Goal: Find specific page/section: Find specific page/section

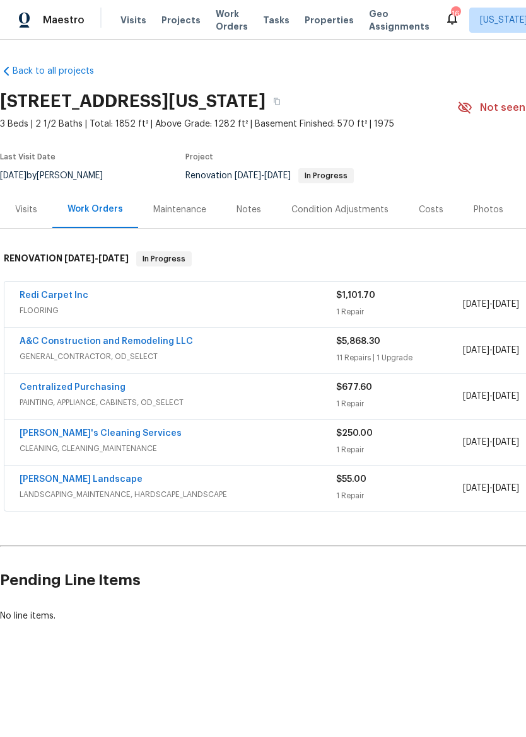
click at [30, 345] on link "A&C Construction and Remodeling LLC" at bounding box center [106, 341] width 173 height 9
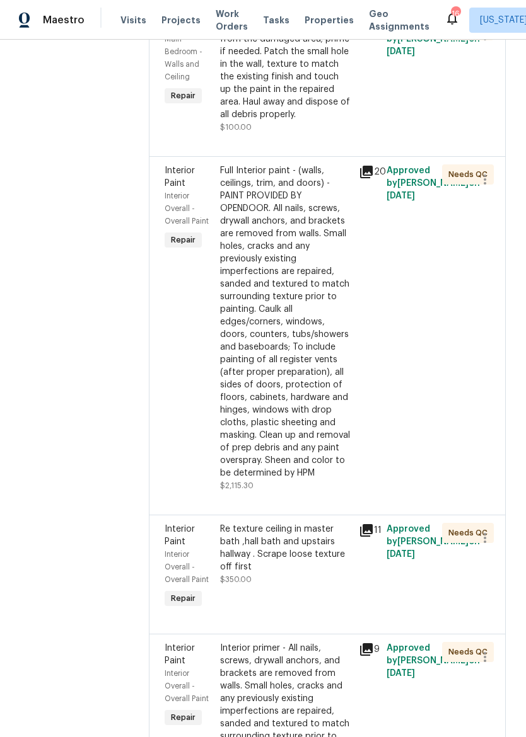
scroll to position [1470, 0]
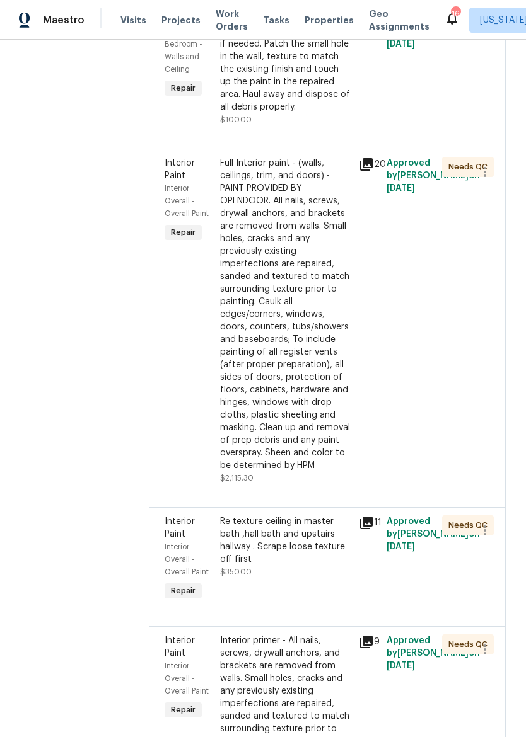
click at [299, 113] on div "Prep/scrape all loose material from the damaged area; prime if needed. Patch th…" at bounding box center [285, 63] width 131 height 101
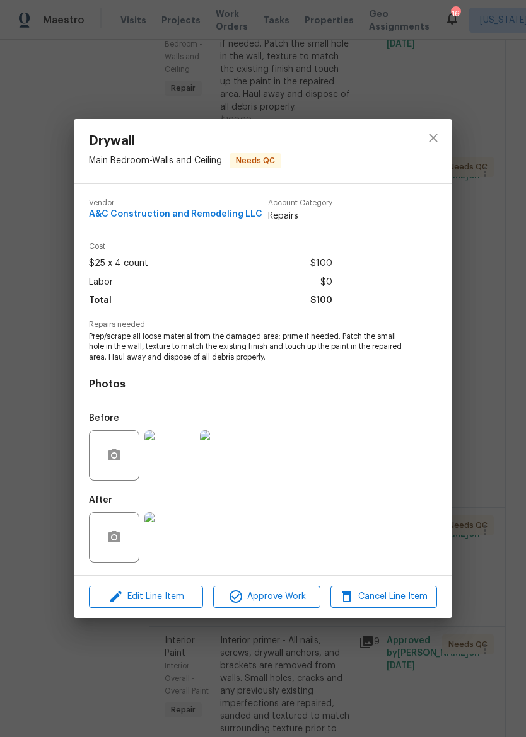
click at [175, 456] on img at bounding box center [169, 455] width 50 height 50
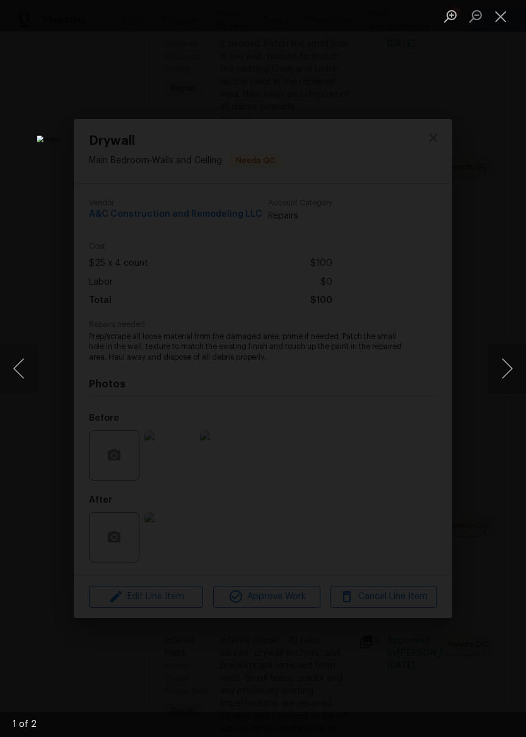
click at [507, 369] on button "Next image" at bounding box center [507, 368] width 38 height 50
click at [500, 14] on button "Close lightbox" at bounding box center [500, 16] width 25 height 22
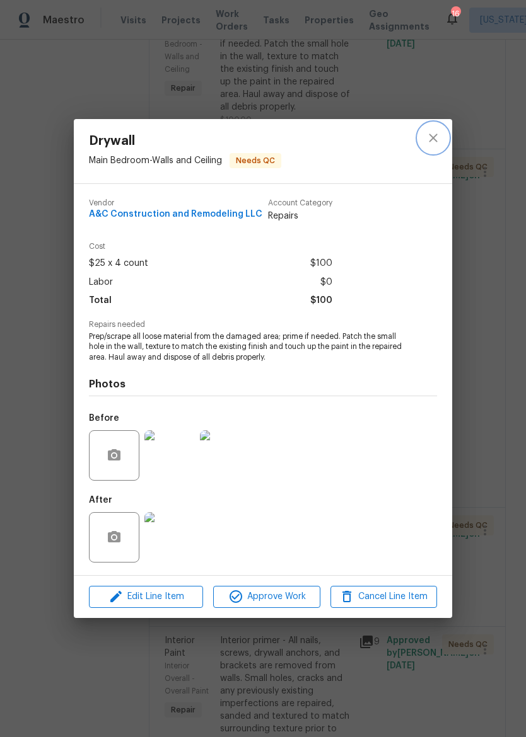
click at [431, 133] on icon "close" at bounding box center [432, 137] width 15 height 15
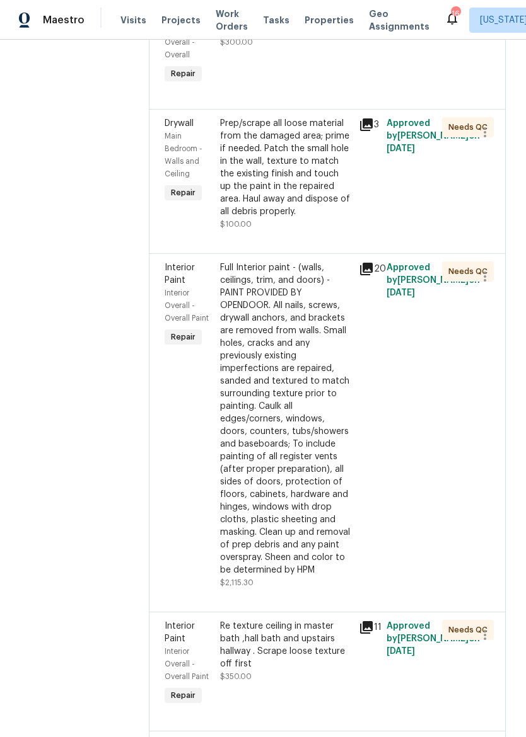
scroll to position [1493, 0]
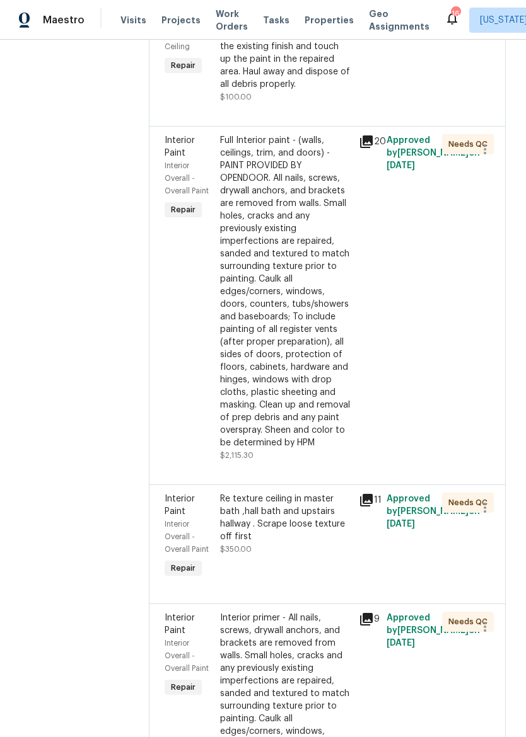
click at [305, 425] on div "Full Interior paint - (walls, ceilings, trim, and doors) - PAINT PROVIDED BY OP…" at bounding box center [285, 291] width 131 height 315
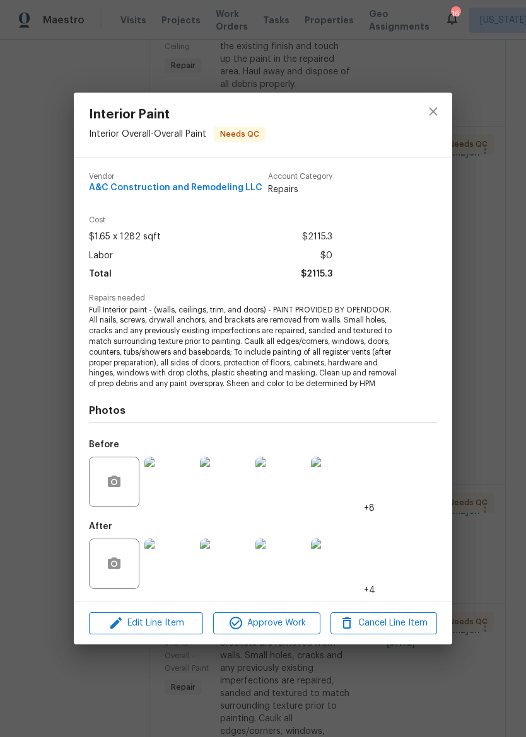
click at [169, 479] on img at bounding box center [169, 482] width 50 height 50
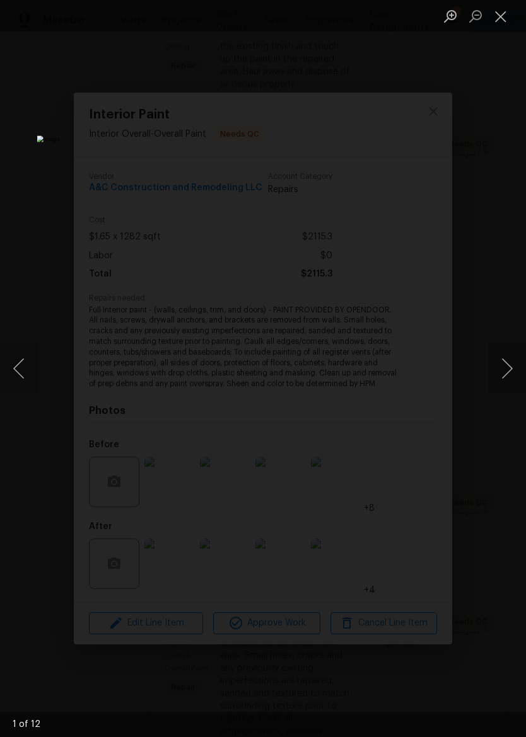
click at [512, 366] on button "Next image" at bounding box center [507, 368] width 38 height 50
click at [518, 356] on button "Next image" at bounding box center [507, 368] width 38 height 50
click at [512, 359] on button "Next image" at bounding box center [507, 368] width 38 height 50
click at [510, 357] on button "Next image" at bounding box center [507, 368] width 38 height 50
click at [511, 357] on button "Next image" at bounding box center [507, 368] width 38 height 50
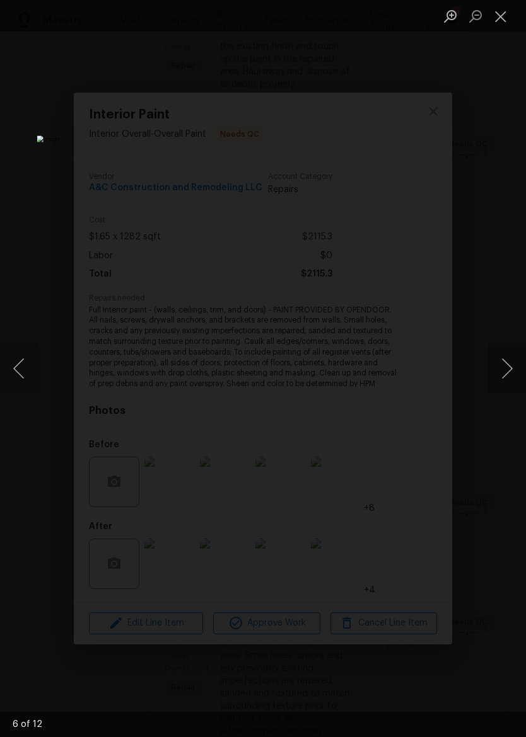
click at [512, 357] on button "Next image" at bounding box center [507, 368] width 38 height 50
click at [510, 361] on button "Next image" at bounding box center [507, 368] width 38 height 50
click at [510, 362] on button "Next image" at bounding box center [507, 368] width 38 height 50
click at [510, 364] on button "Next image" at bounding box center [507, 368] width 38 height 50
click at [509, 364] on button "Next image" at bounding box center [507, 368] width 38 height 50
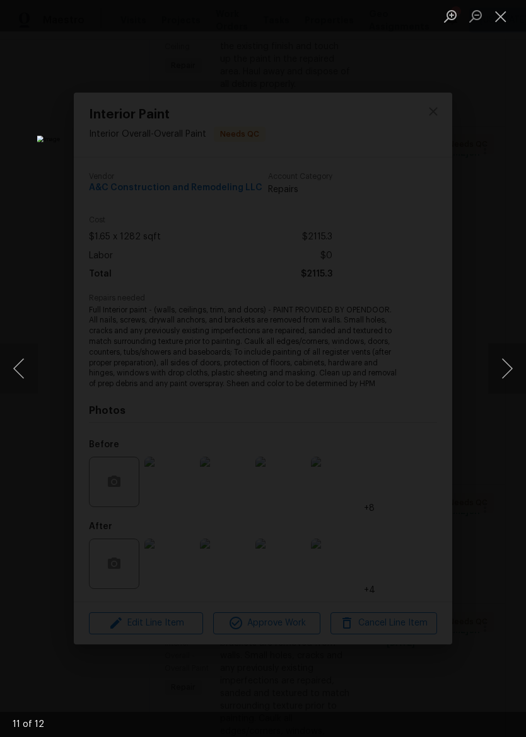
click at [509, 364] on button "Next image" at bounding box center [507, 368] width 38 height 50
click at [507, 362] on button "Next image" at bounding box center [507, 368] width 38 height 50
click at [509, 362] on button "Next image" at bounding box center [507, 368] width 38 height 50
click at [505, 364] on button "Next image" at bounding box center [507, 368] width 38 height 50
click at [509, 366] on button "Next image" at bounding box center [507, 368] width 38 height 50
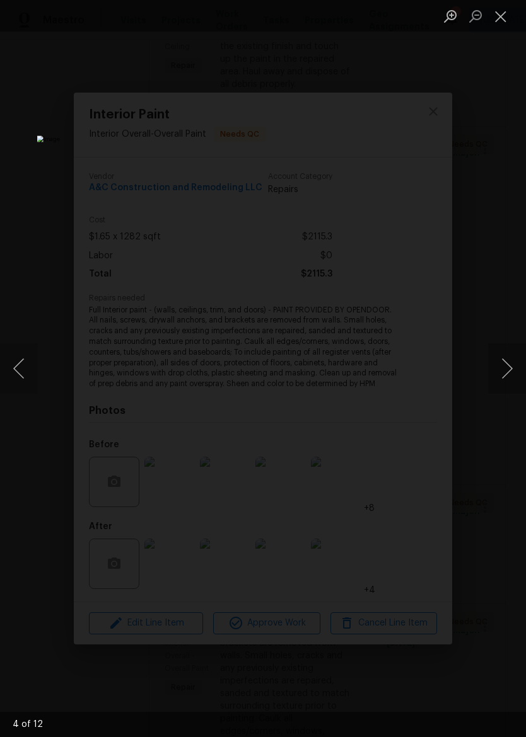
click at [503, 18] on button "Close lightbox" at bounding box center [500, 16] width 25 height 22
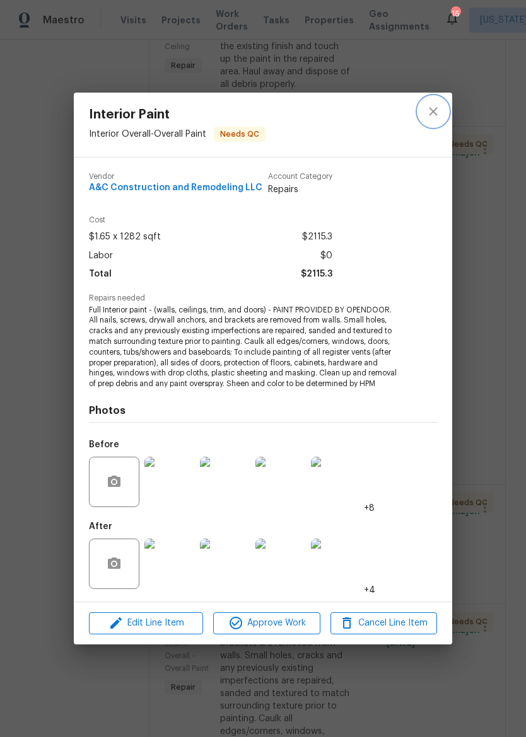
click at [447, 109] on button "close" at bounding box center [433, 111] width 30 height 30
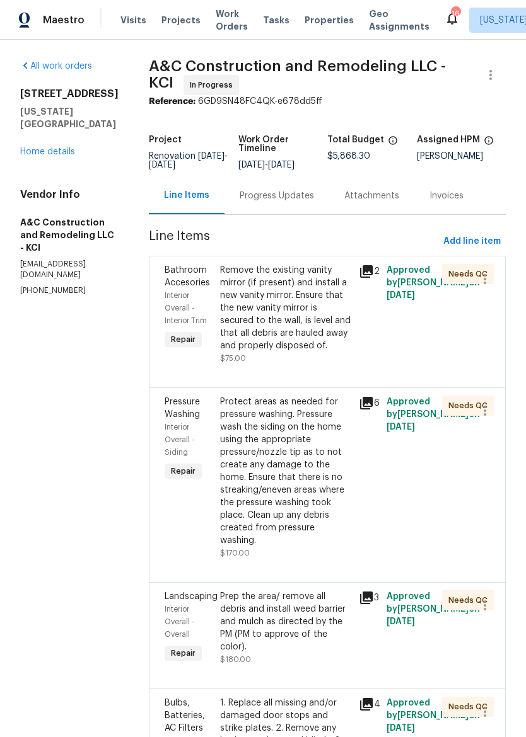
scroll to position [0, 0]
click at [57, 147] on link "Home details" at bounding box center [47, 151] width 55 height 9
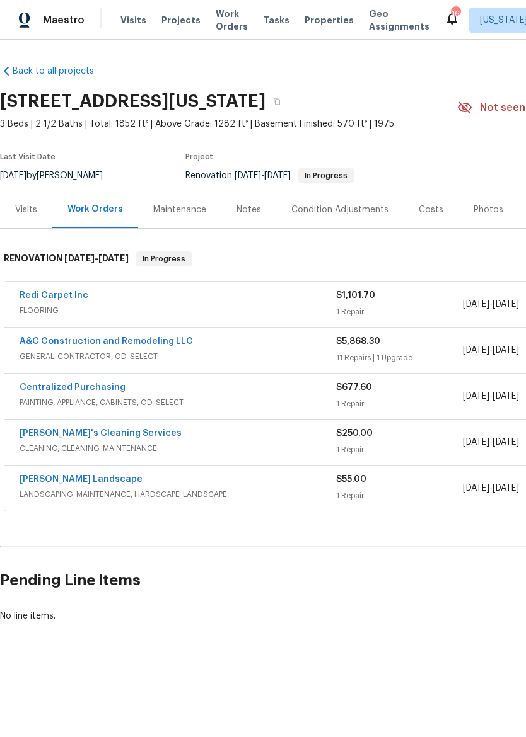
click at [43, 31] on div "Maestro" at bounding box center [42, 20] width 84 height 25
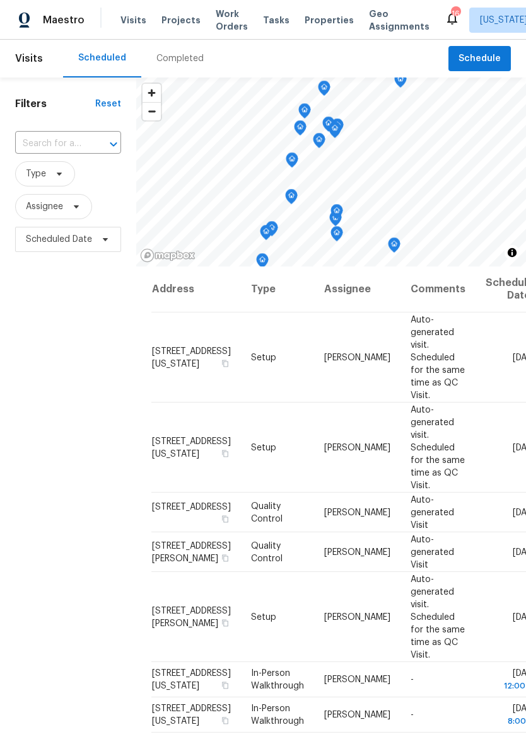
click at [330, 9] on div "Visits Projects Work Orders Tasks Properties Geo Assignments" at bounding box center [282, 20] width 324 height 25
click at [317, 18] on span "Properties" at bounding box center [328, 20] width 49 height 13
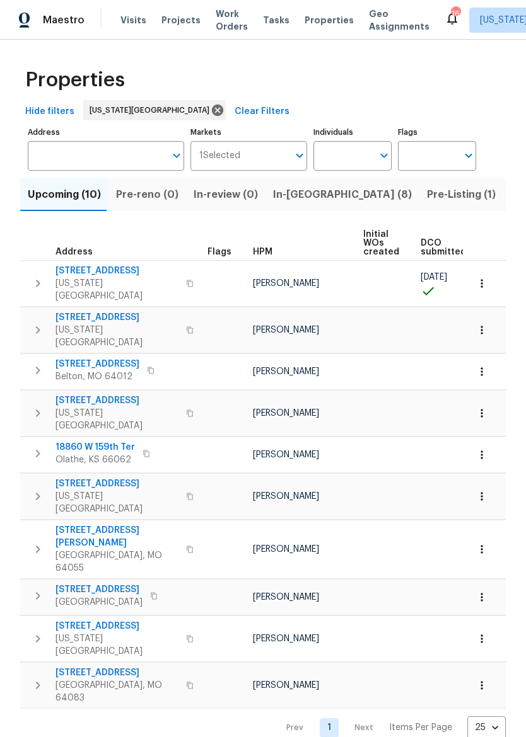
click at [90, 156] on input "Address" at bounding box center [96, 156] width 137 height 30
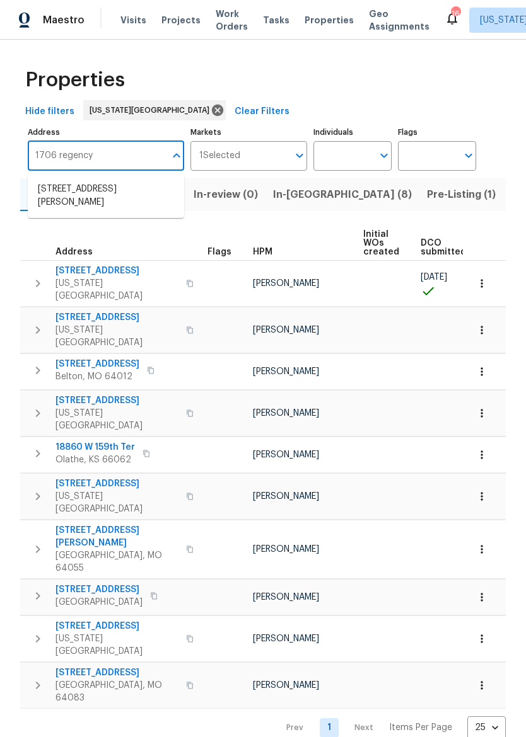
type input "1706 regency"
click at [45, 192] on li "1706 Regency Dr Kearney MO 64060" at bounding box center [106, 196] width 156 height 34
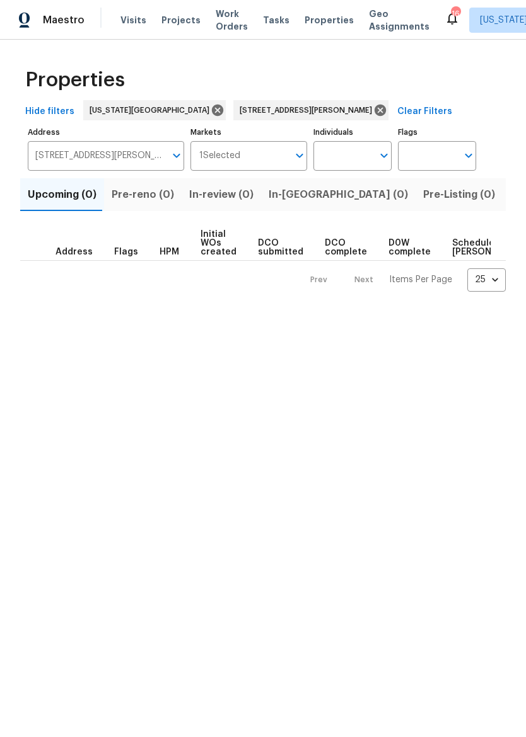
click at [510, 188] on span "Listed (1)" at bounding box center [532, 195] width 45 height 18
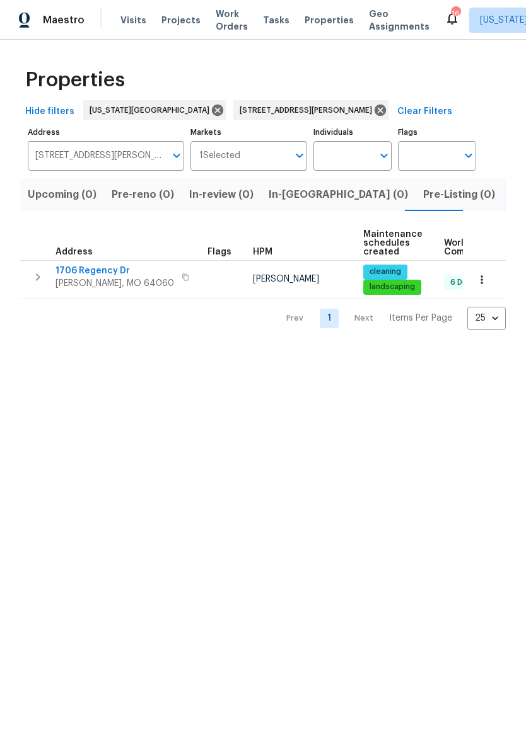
click at [86, 271] on span "1706 Regency Dr" at bounding box center [114, 271] width 118 height 13
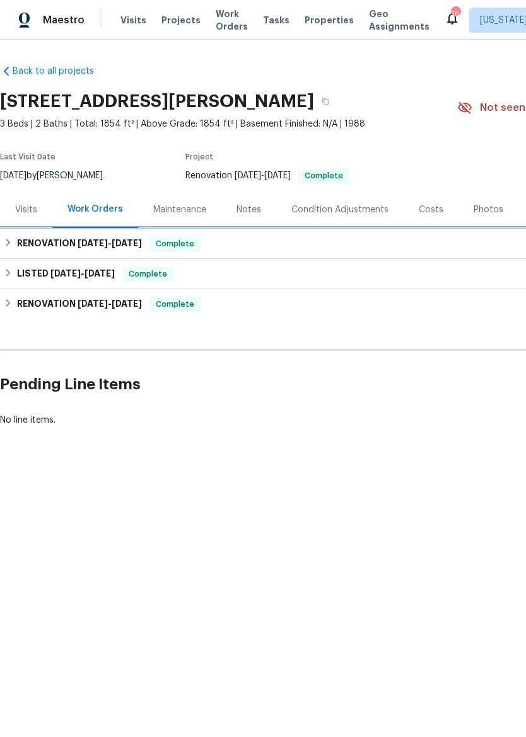
click at [46, 244] on h6 "RENOVATION 8/11/25 - 8/11/25" at bounding box center [79, 243] width 125 height 15
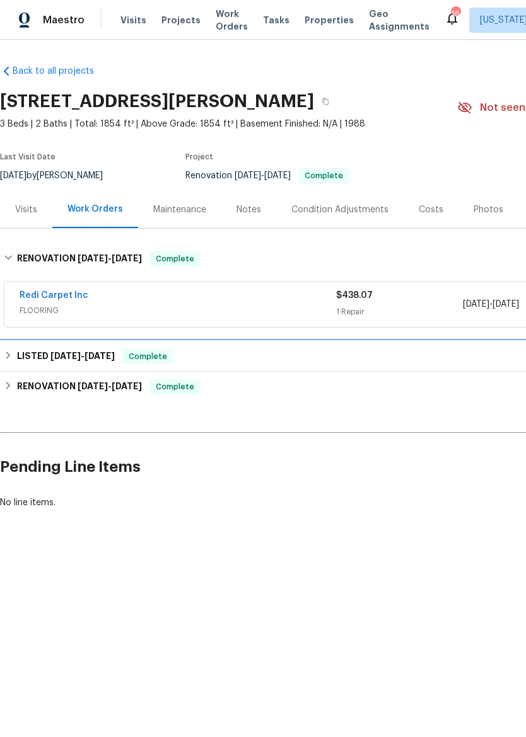
click at [6, 349] on div "LISTED 8/9/25 - 8/13/25 Complete" at bounding box center [356, 356] width 704 height 15
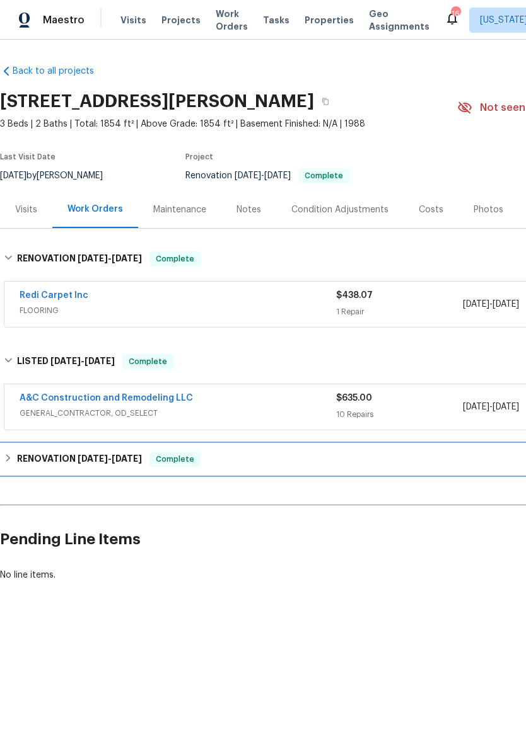
click at [4, 457] on icon at bounding box center [8, 458] width 9 height 9
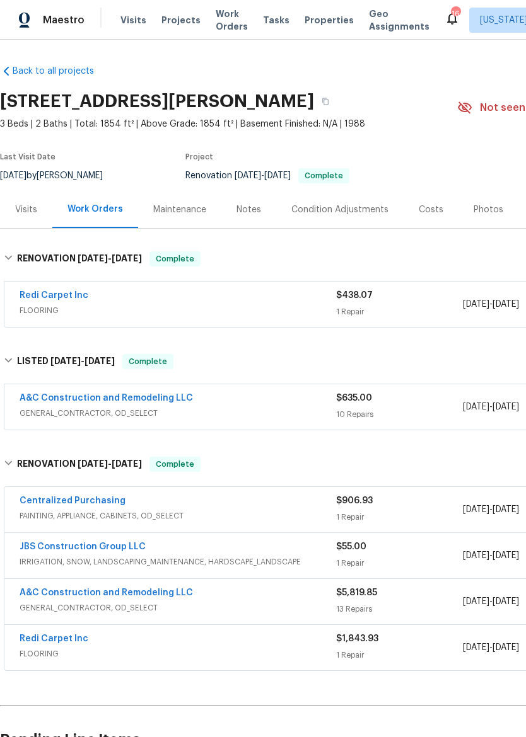
click at [52, 18] on span "Maestro" at bounding box center [64, 20] width 42 height 13
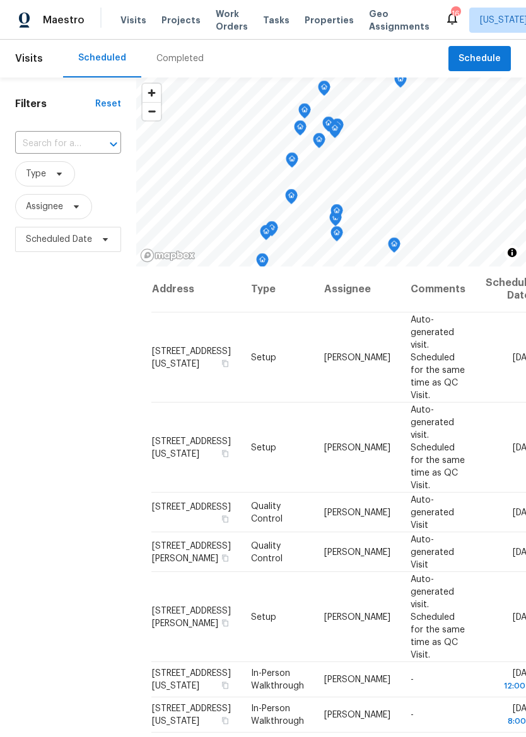
click at [319, 20] on span "Properties" at bounding box center [328, 20] width 49 height 13
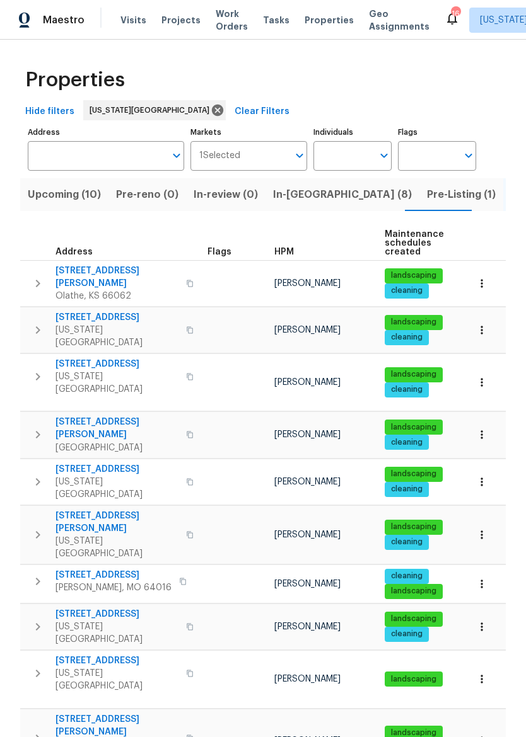
click at [427, 195] on span "Pre-Listing (1)" at bounding box center [461, 195] width 69 height 18
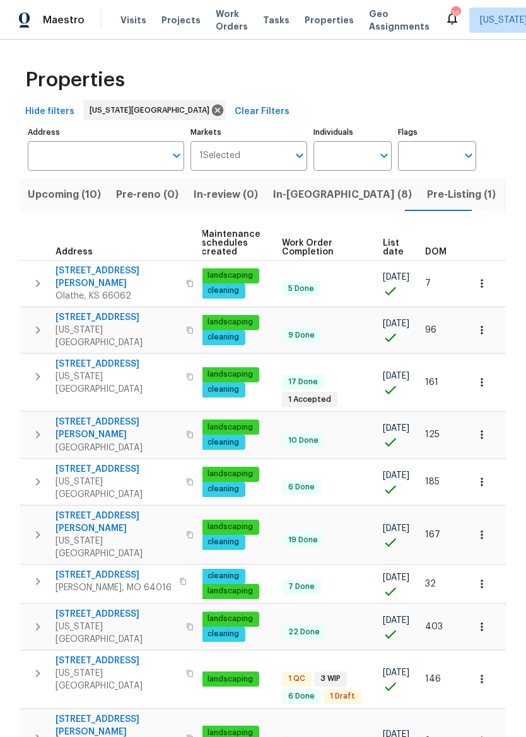
scroll to position [0, 183]
click at [441, 249] on span "DOM" at bounding box center [435, 252] width 21 height 9
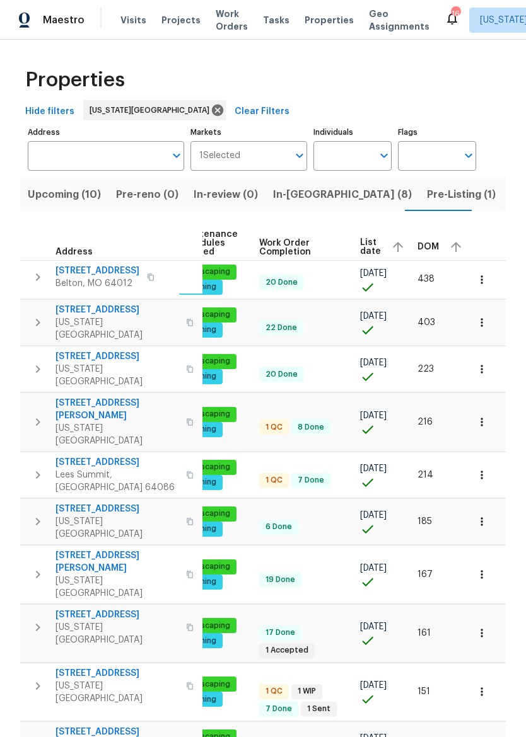
scroll to position [0, 205]
click at [434, 243] on div "DOM" at bounding box center [442, 247] width 48 height 19
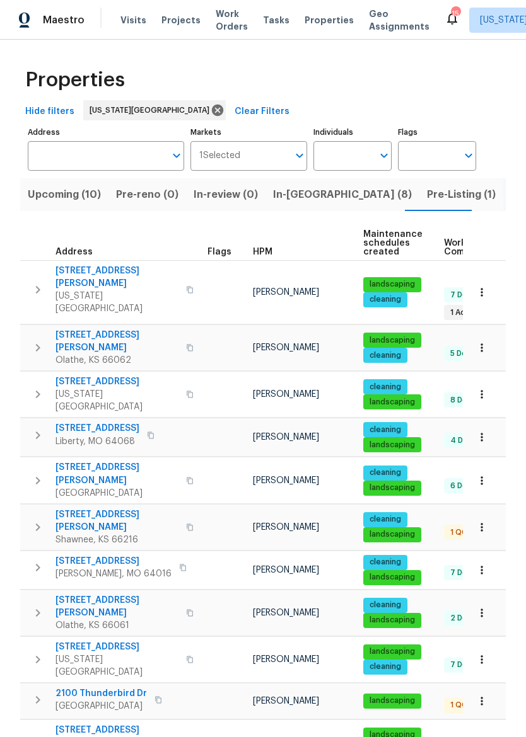
click at [105, 155] on input "Address" at bounding box center [96, 156] width 137 height 30
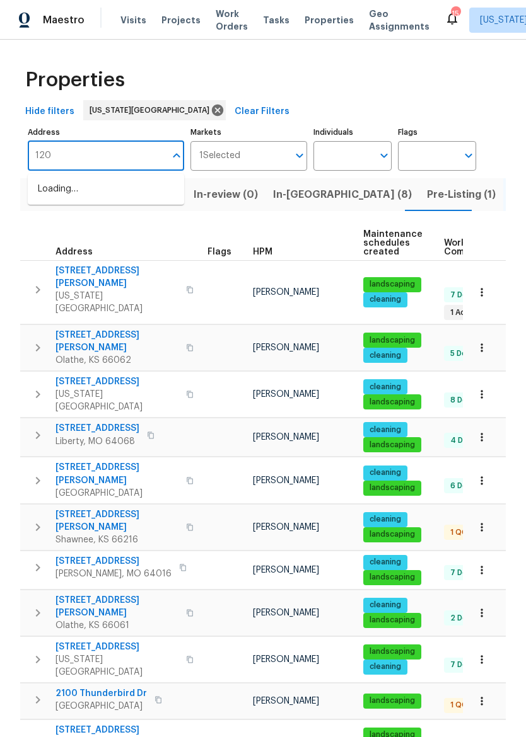
type input "1209"
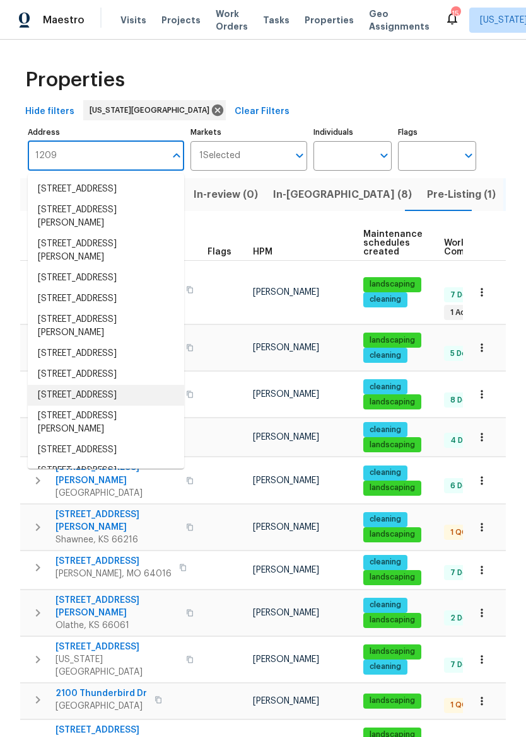
click at [76, 406] on li "1209 Liberty Drive Ter Liberty MO 64068" at bounding box center [106, 395] width 156 height 21
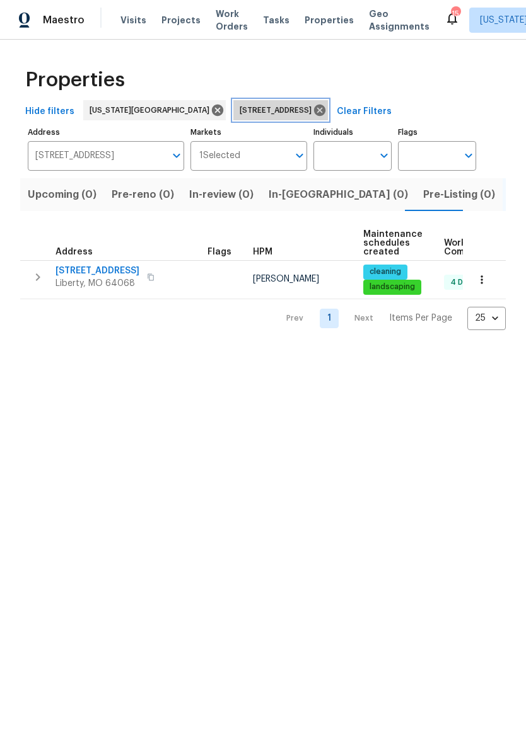
click at [314, 104] on icon at bounding box center [320, 110] width 14 height 14
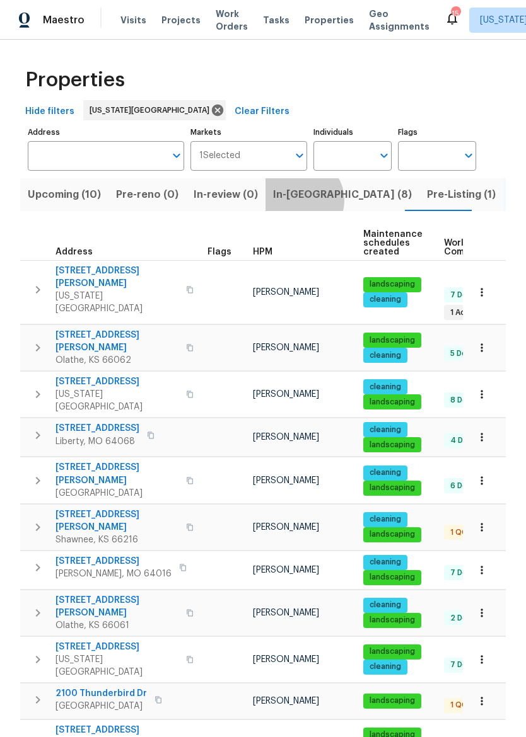
click at [294, 201] on span "In-[GEOGRAPHIC_DATA] (8)" at bounding box center [342, 195] width 139 height 18
click at [292, 204] on span "In-[GEOGRAPHIC_DATA] (8)" at bounding box center [342, 195] width 139 height 18
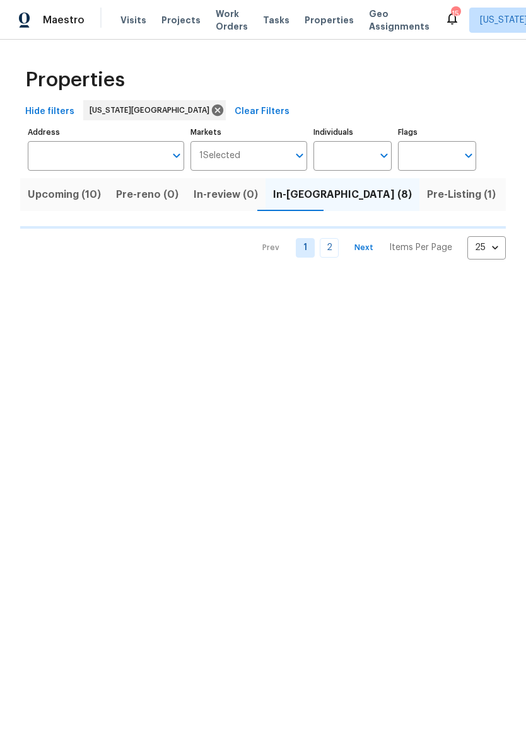
click at [297, 197] on span "In-[GEOGRAPHIC_DATA] (8)" at bounding box center [342, 195] width 139 height 18
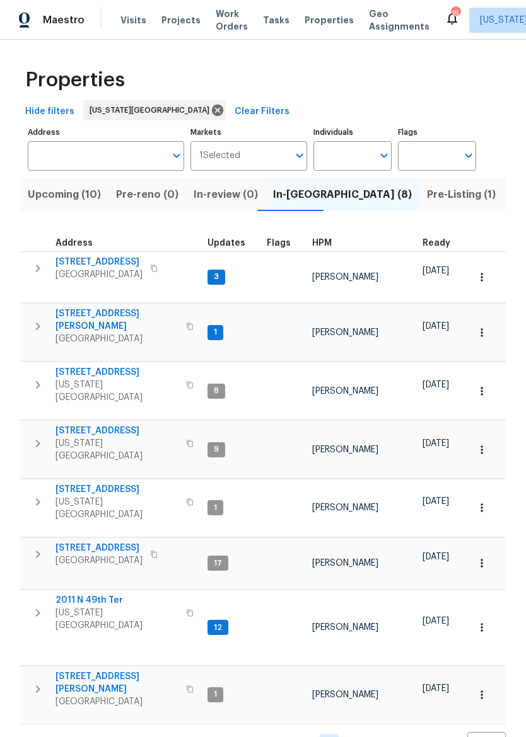
click at [72, 31] on div "Maestro" at bounding box center [42, 20] width 84 height 25
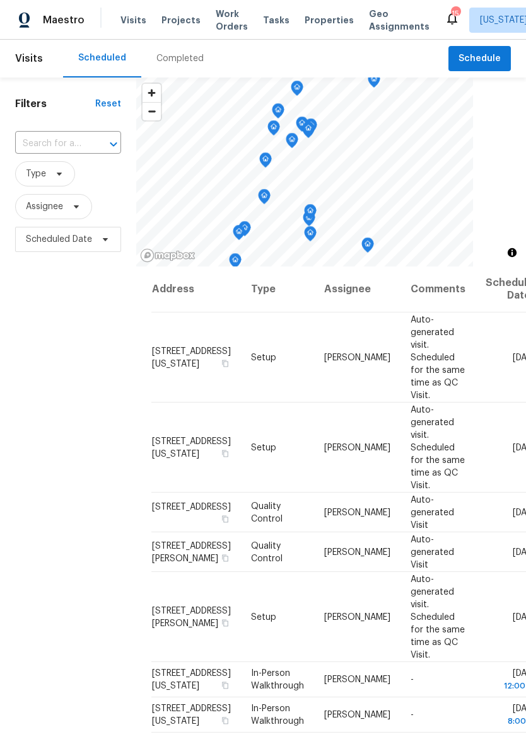
click at [304, 20] on span "Properties" at bounding box center [328, 20] width 49 height 13
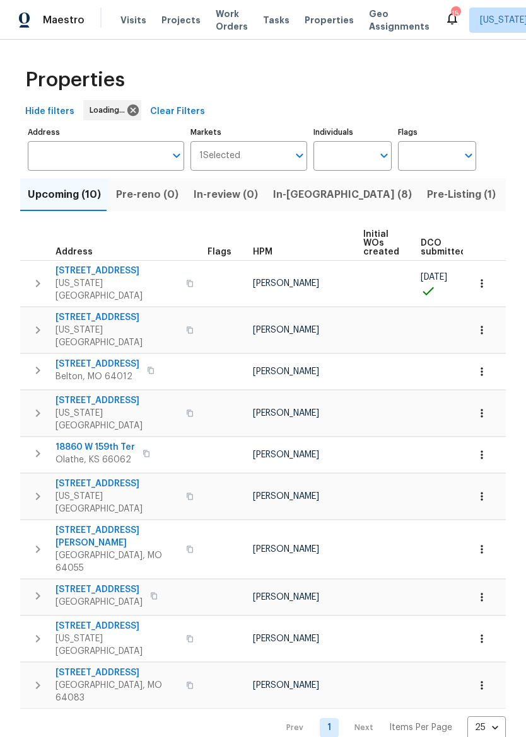
click at [296, 198] on span "In-[GEOGRAPHIC_DATA] (8)" at bounding box center [342, 195] width 139 height 18
